Goal: Check status: Check status

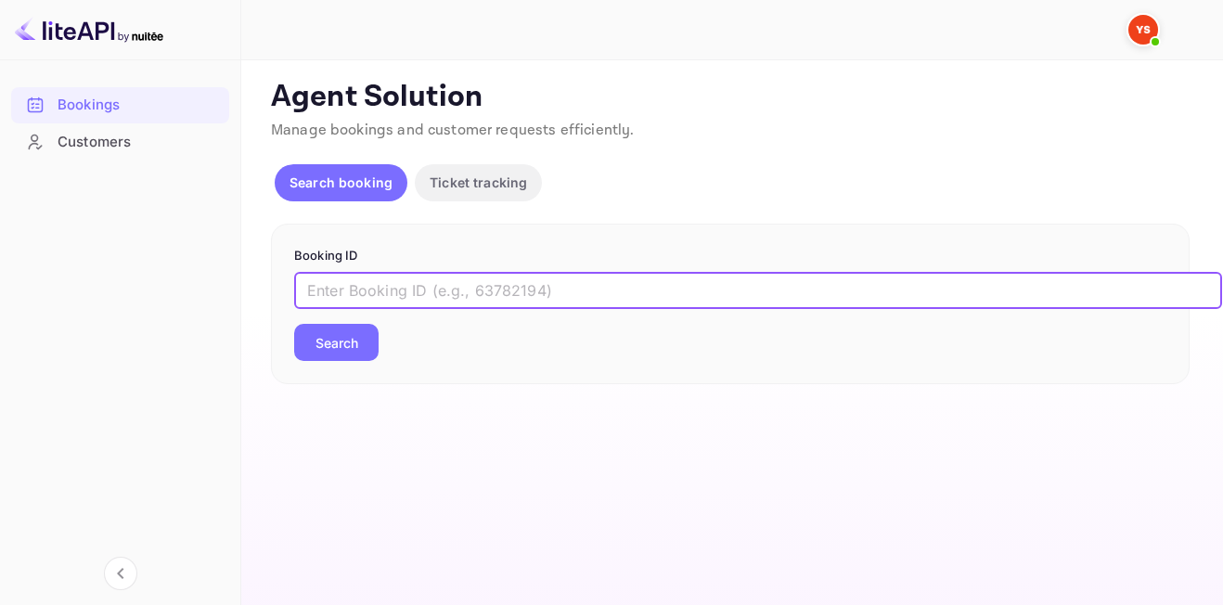
click at [484, 294] on input "text" at bounding box center [758, 290] width 928 height 37
type input "9316896"
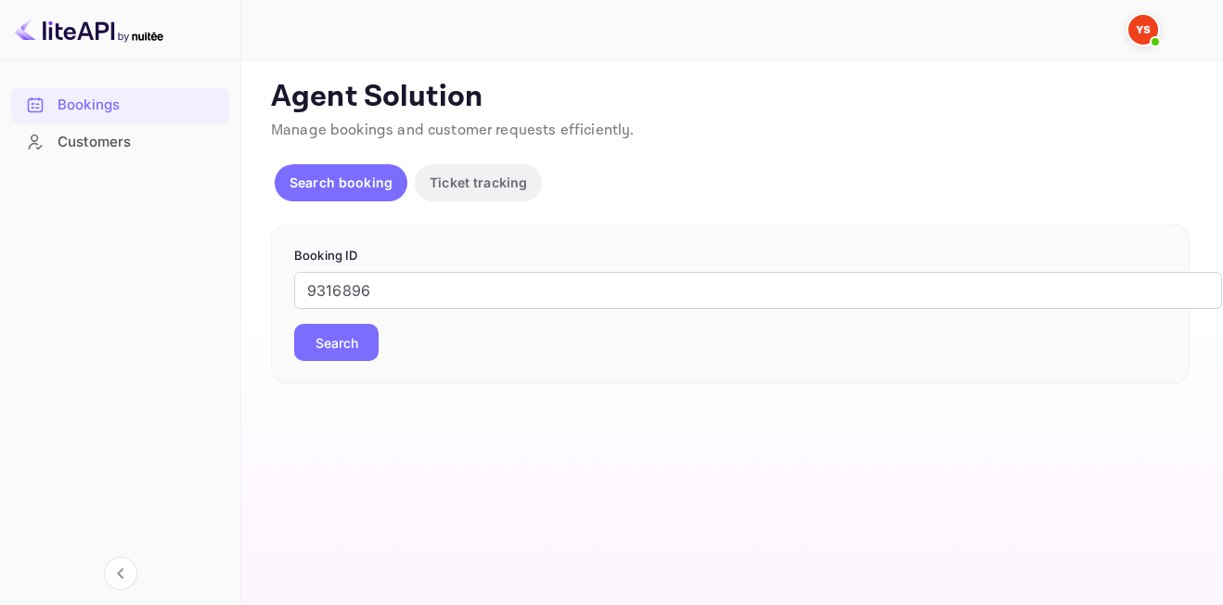
click at [360, 339] on button "Search" at bounding box center [336, 342] width 84 height 37
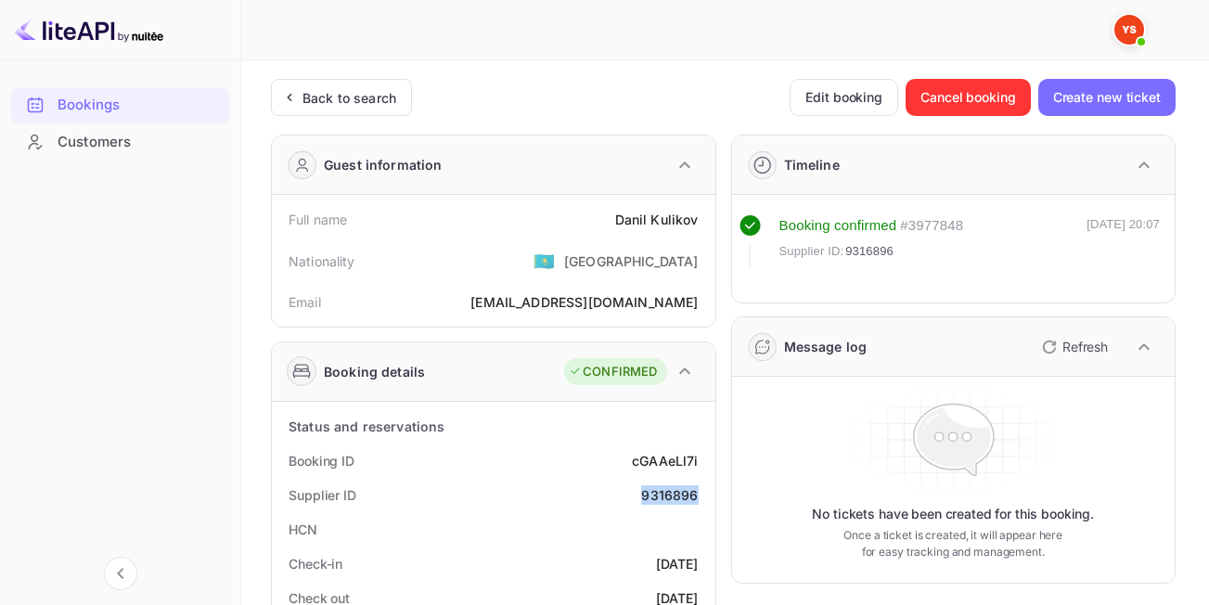
drag, startPoint x: 644, startPoint y: 494, endPoint x: 712, endPoint y: 494, distance: 68.6
copy div "9316896"
drag, startPoint x: 611, startPoint y: 227, endPoint x: 709, endPoint y: 225, distance: 97.4
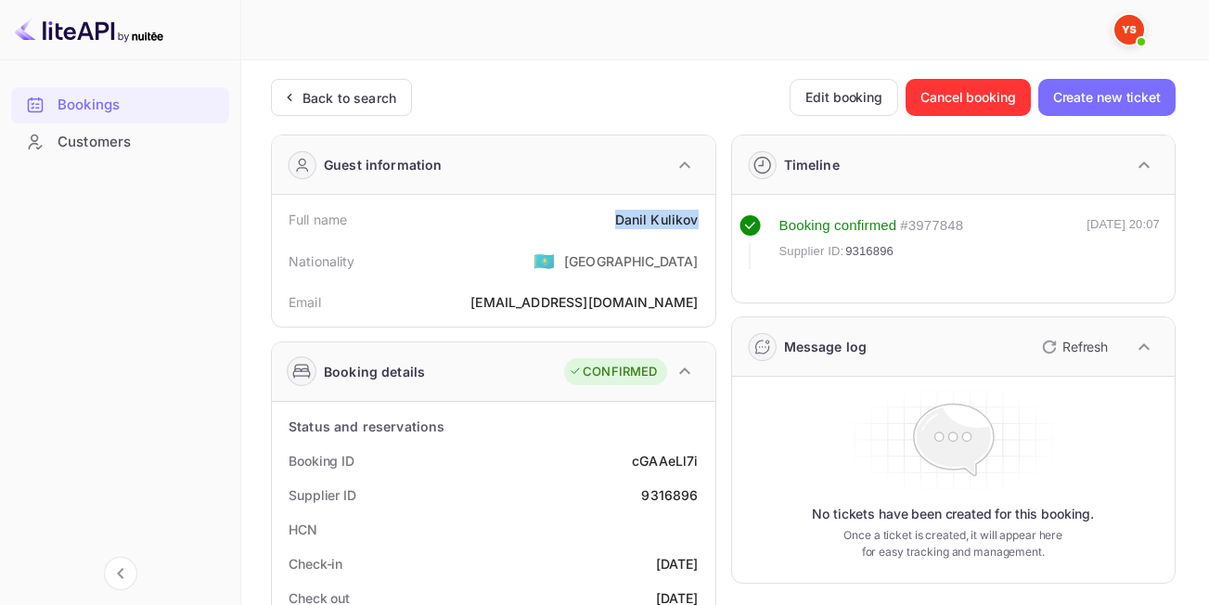
click at [709, 225] on div "Full name [PERSON_NAME] Nationality 🇰🇿 [DEMOGRAPHIC_DATA] Email [EMAIL_ADDRESS]…" at bounding box center [493, 261] width 443 height 132
copy div "[PERSON_NAME]"
click at [611, 479] on div "Supplier ID 9316896" at bounding box center [493, 495] width 429 height 34
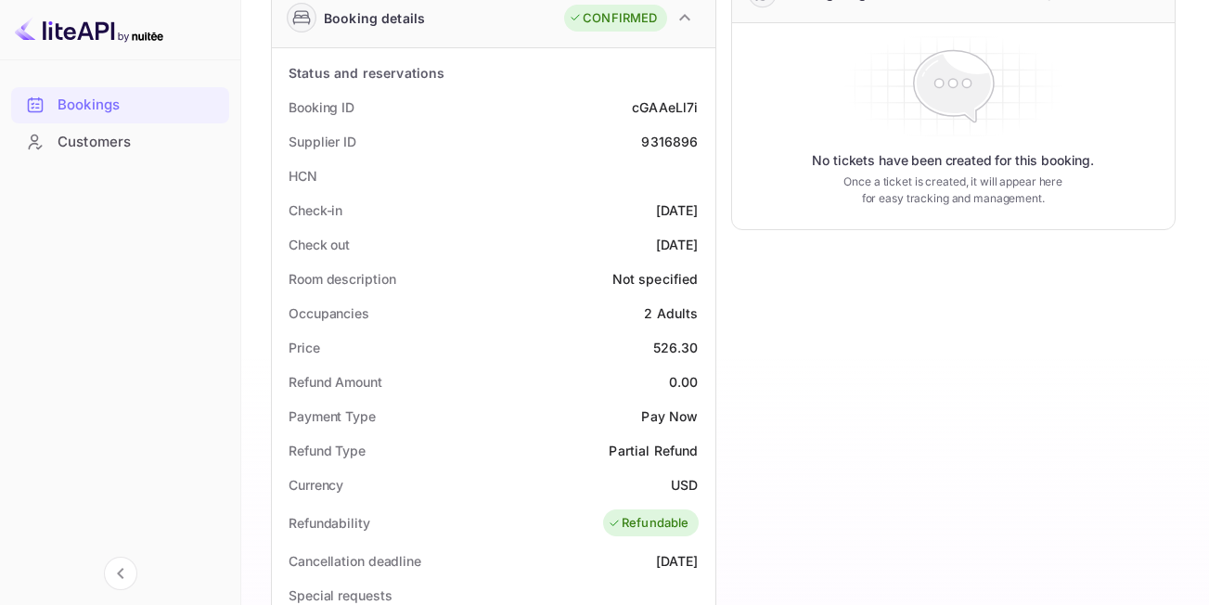
scroll to position [355, 0]
drag, startPoint x: 644, startPoint y: 340, endPoint x: 706, endPoint y: 350, distance: 62.8
click at [706, 350] on div "Price 526.30" at bounding box center [493, 345] width 429 height 34
copy div "526.30"
drag, startPoint x: 668, startPoint y: 487, endPoint x: 699, endPoint y: 488, distance: 31.6
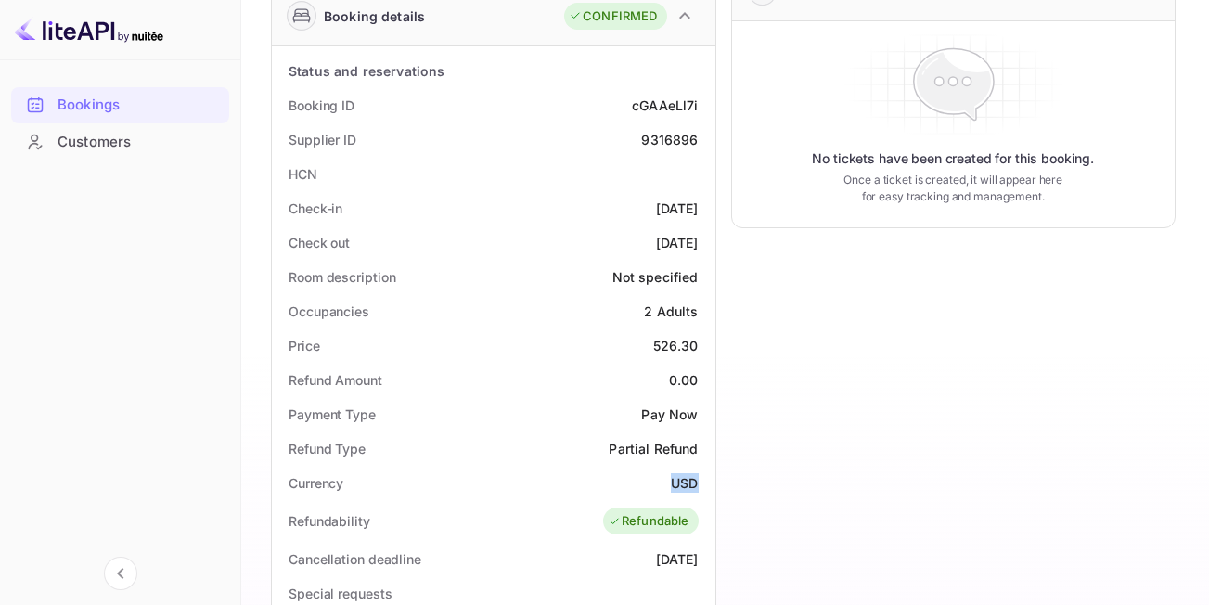
click at [699, 488] on div "Currency USD" at bounding box center [493, 483] width 429 height 34
copy div "USD"
